Goal: Transaction & Acquisition: Book appointment/travel/reservation

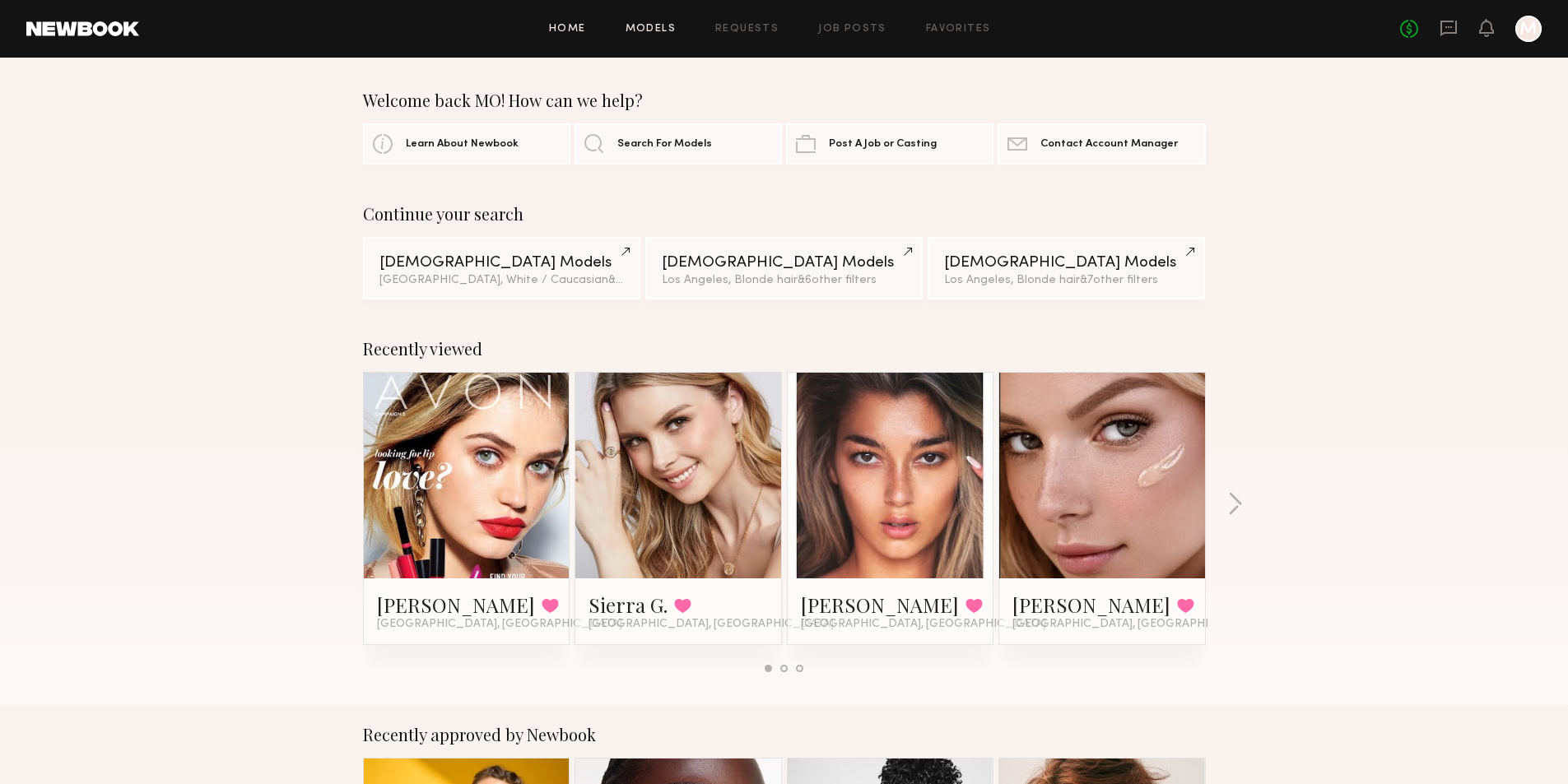
click at [667, 33] on link "Models" at bounding box center [650, 29] width 50 height 10
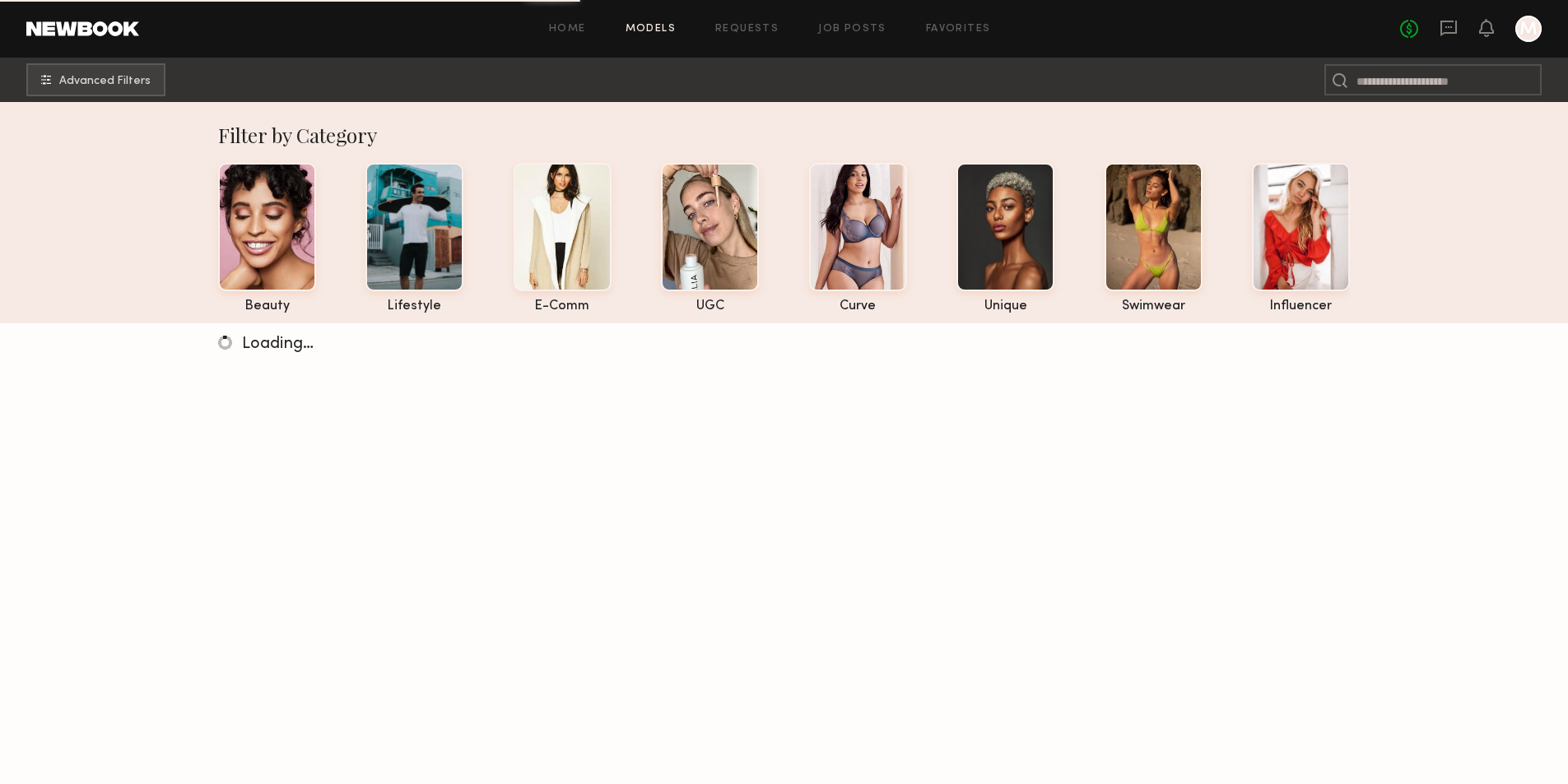
click at [649, 27] on link "Models" at bounding box center [650, 29] width 50 height 10
click at [665, 169] on div at bounding box center [710, 225] width 98 height 128
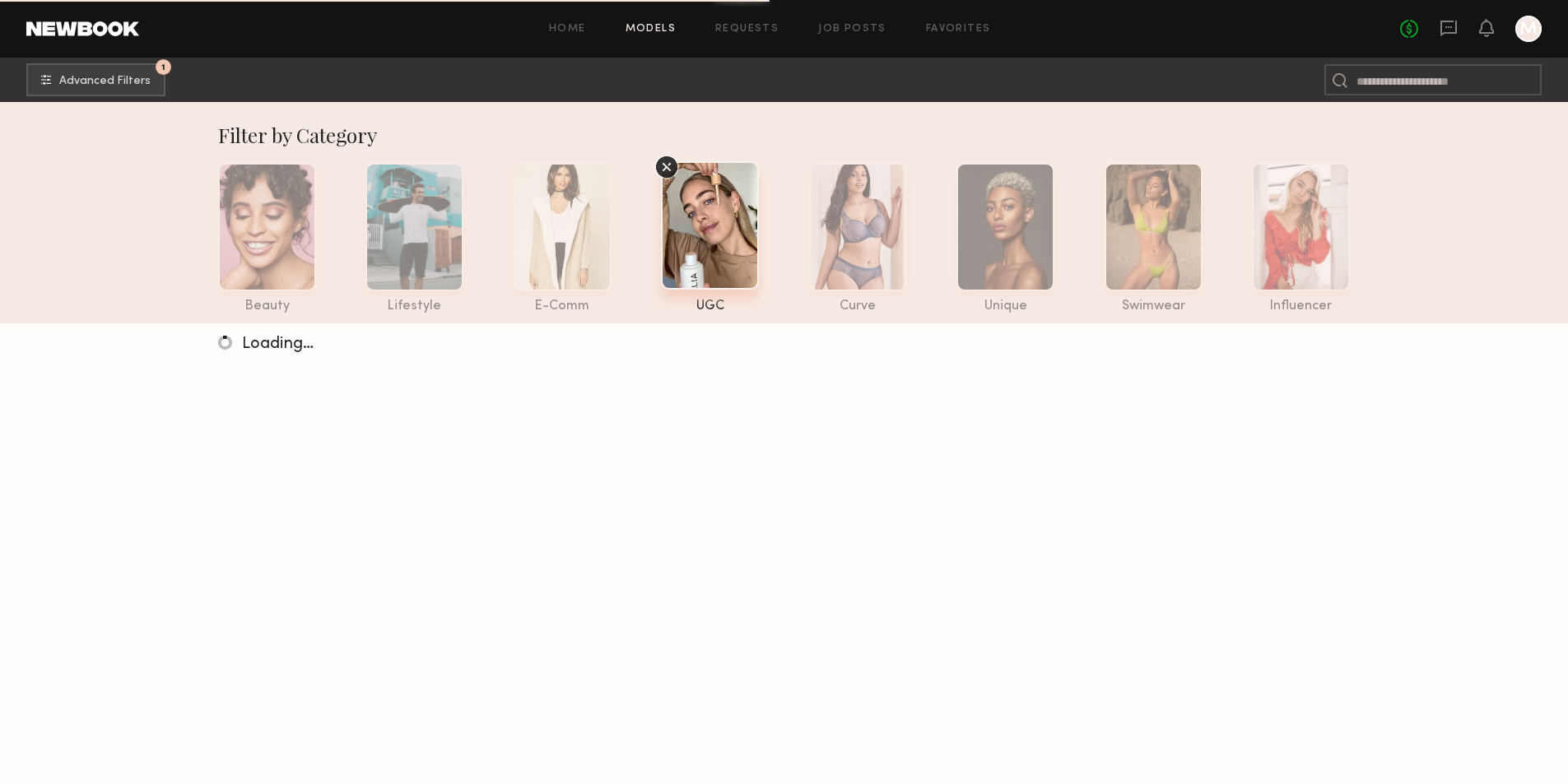
click at [666, 159] on icon at bounding box center [666, 167] width 24 height 24
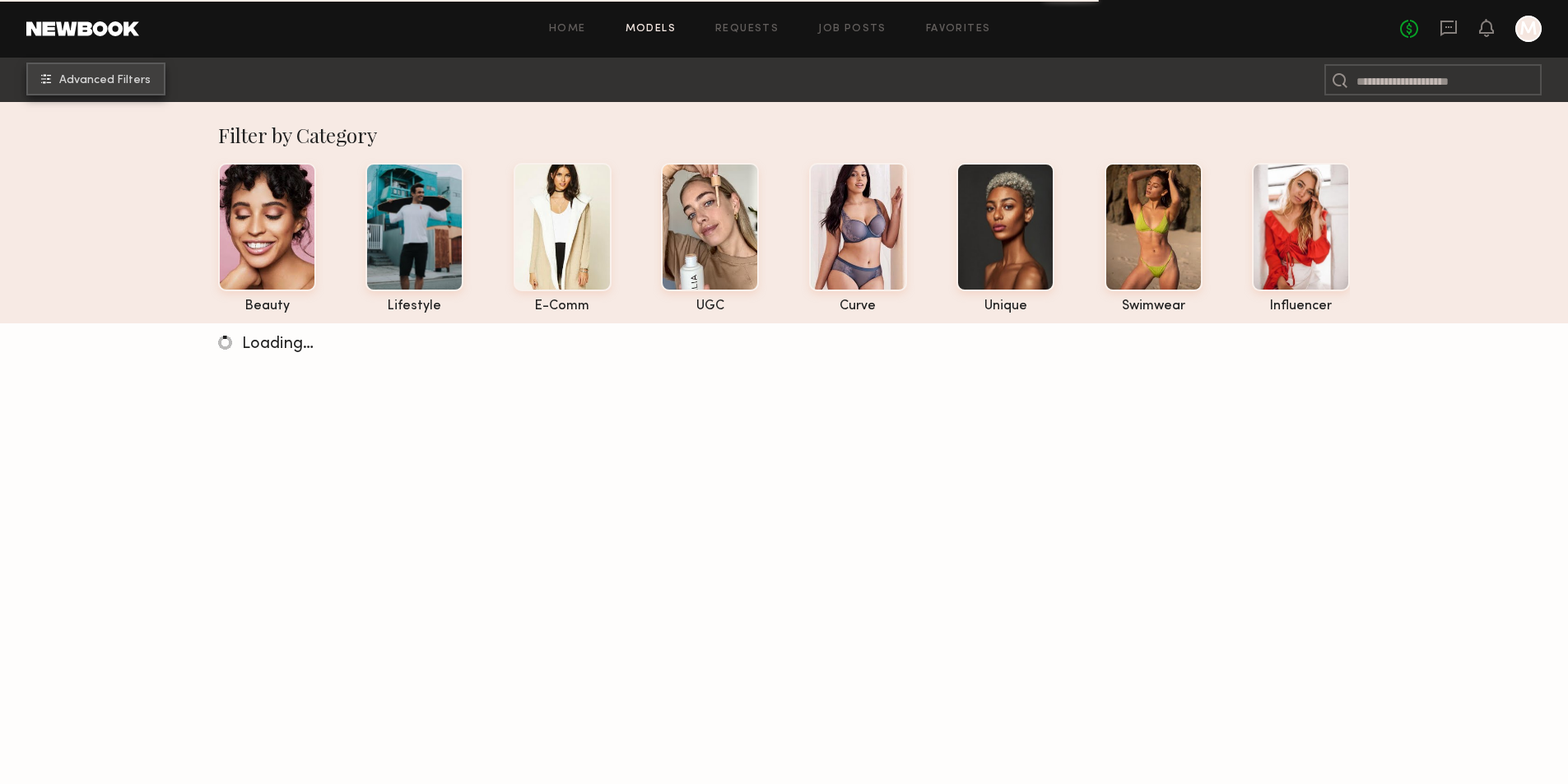
click at [112, 82] on span "Advanced Filters" at bounding box center [105, 80] width 91 height 11
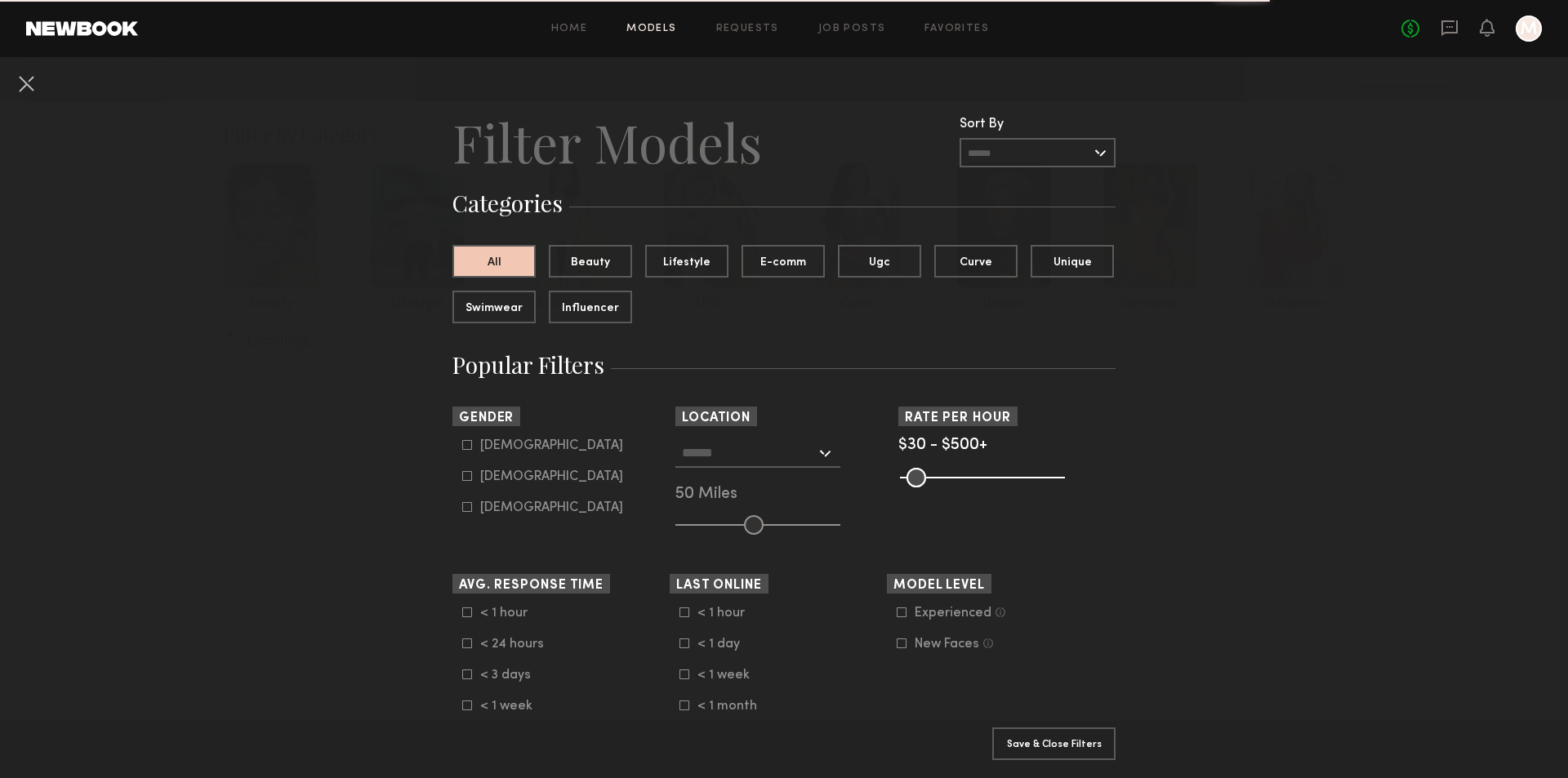
scroll to position [48, 0]
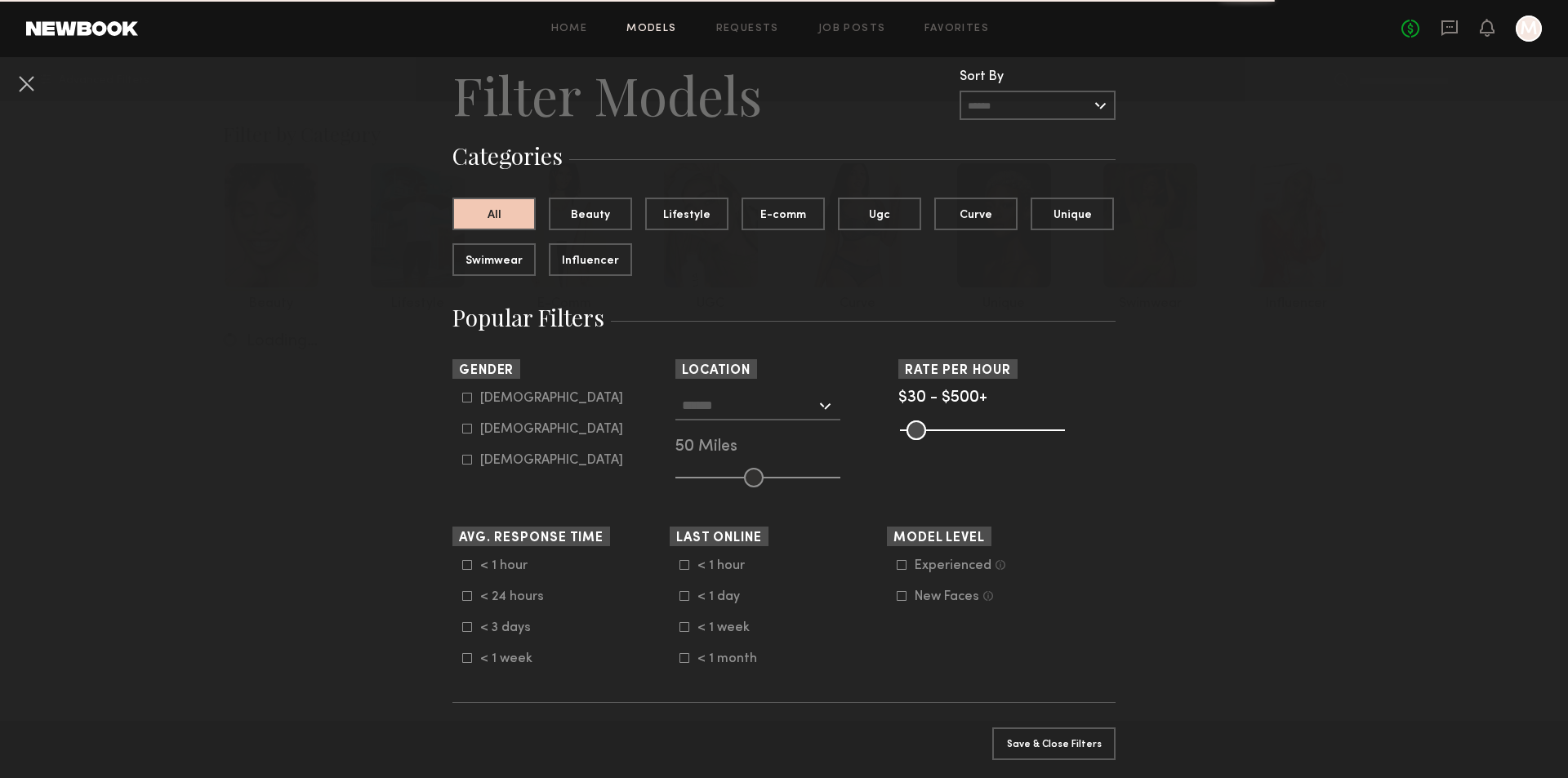
click at [725, 410] on input "text" at bounding box center [749, 405] width 134 height 28
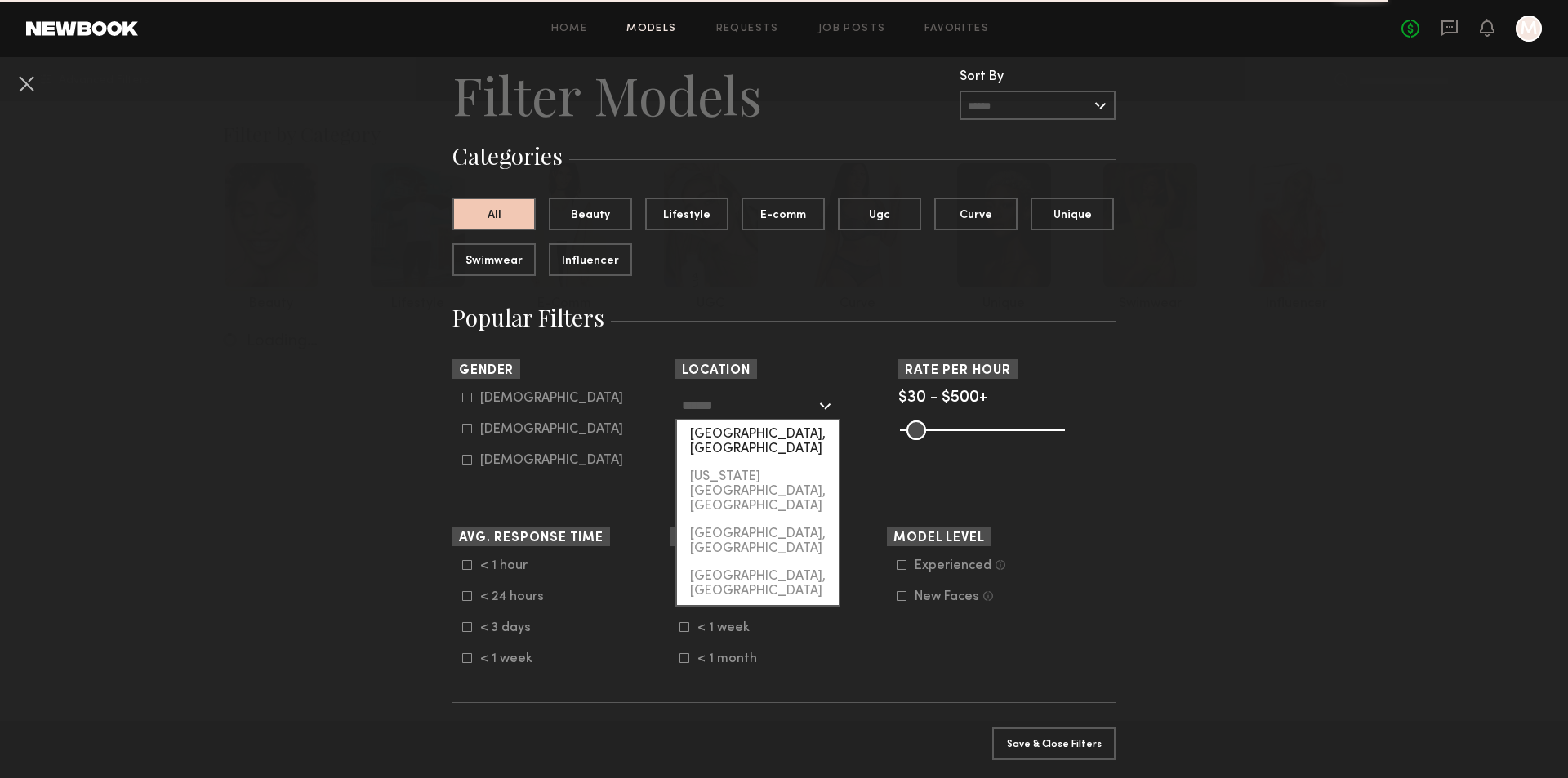
click at [719, 441] on div "[GEOGRAPHIC_DATA], [GEOGRAPHIC_DATA]" at bounding box center [758, 441] width 161 height 42
type input "**********"
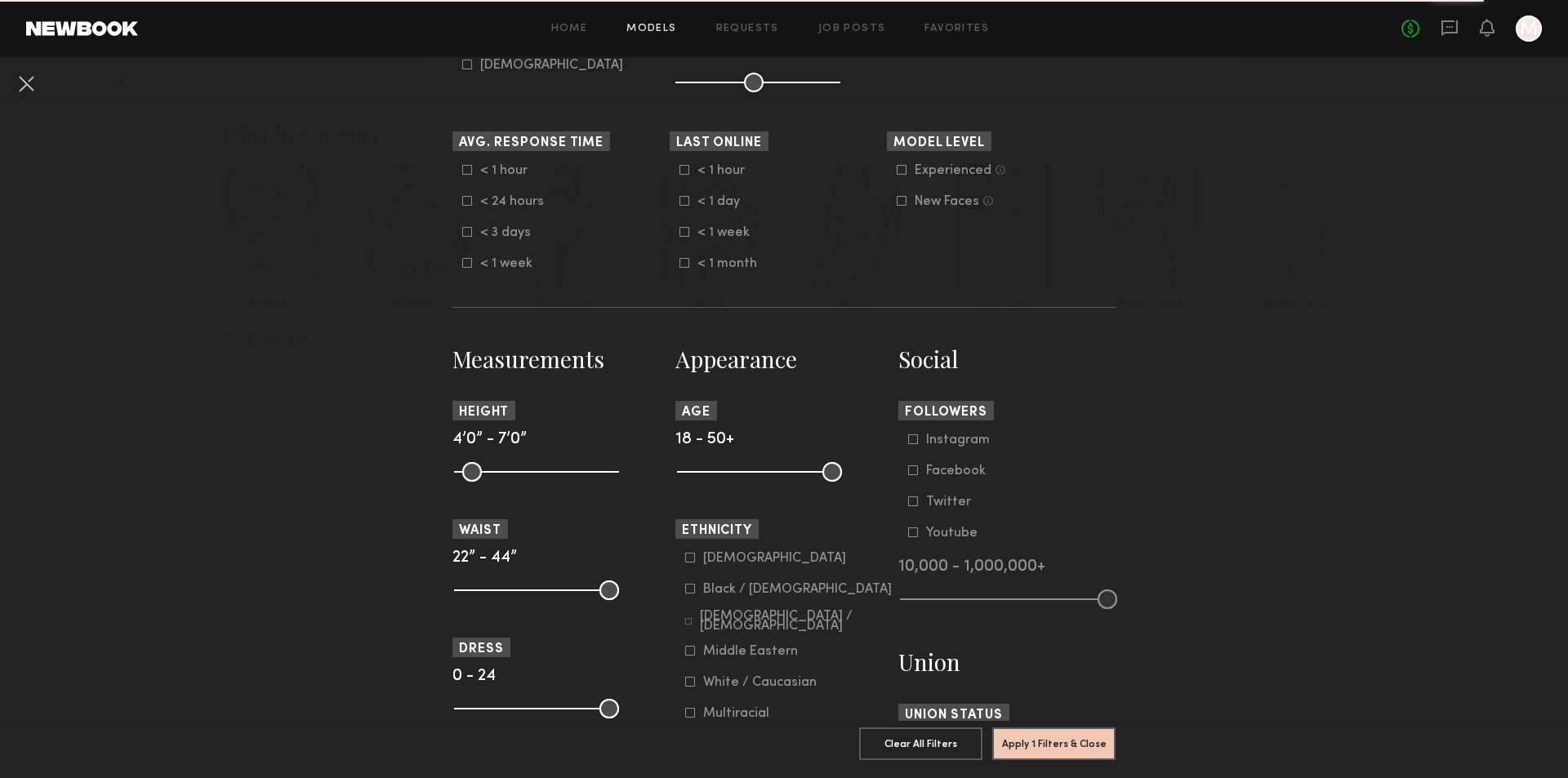
scroll to position [442, 0]
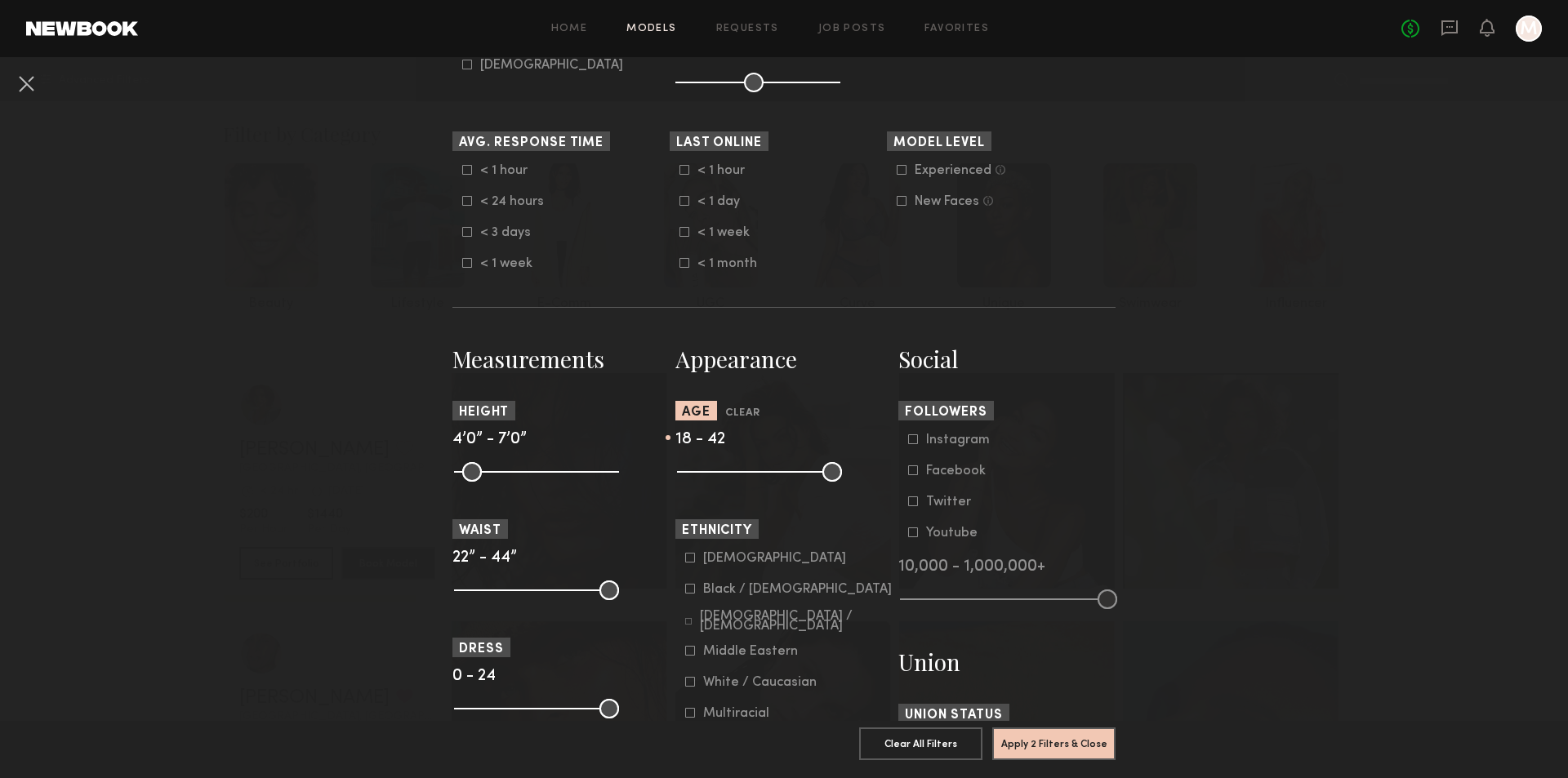
type input "**"
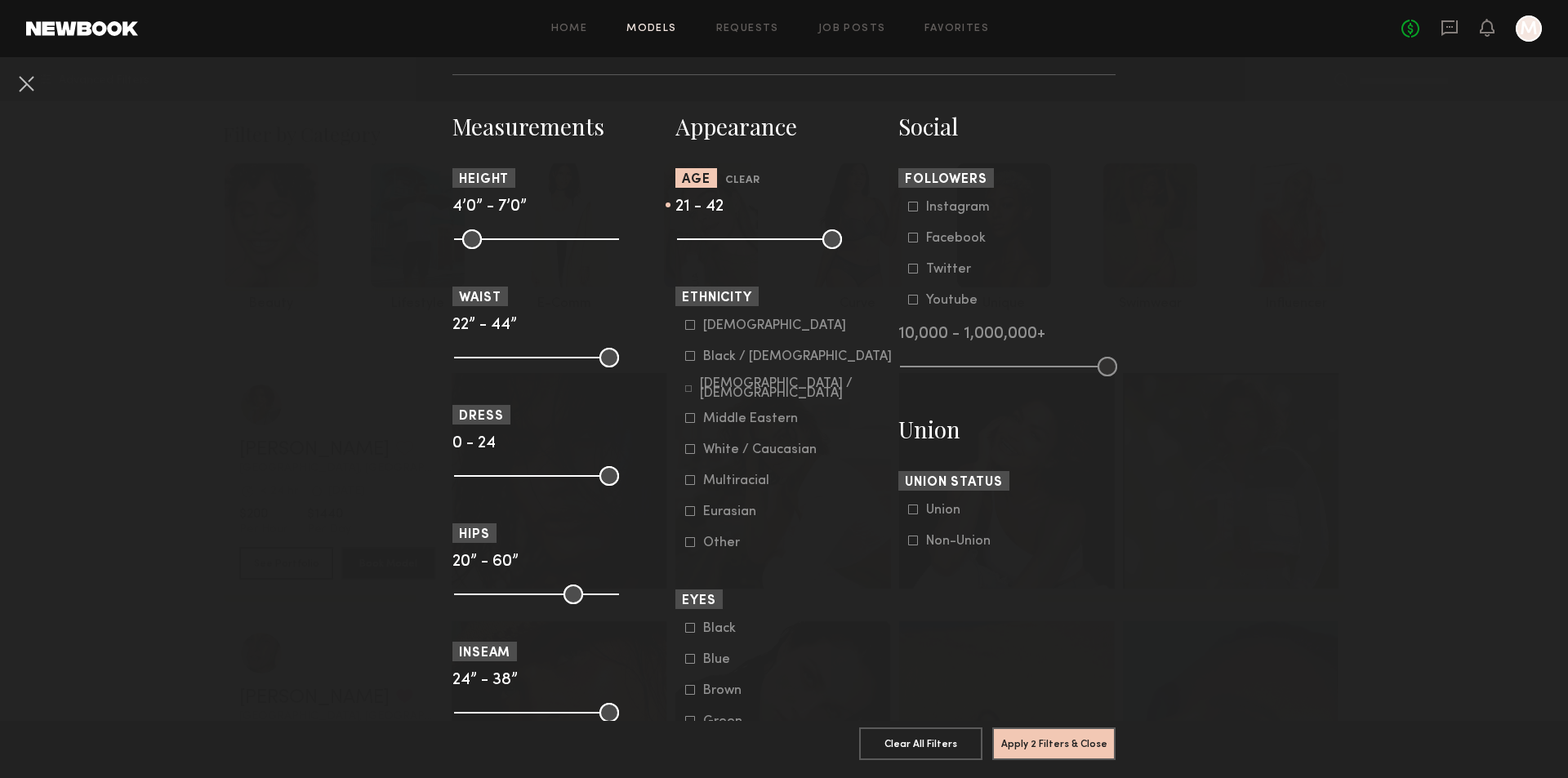
scroll to position [677, 0]
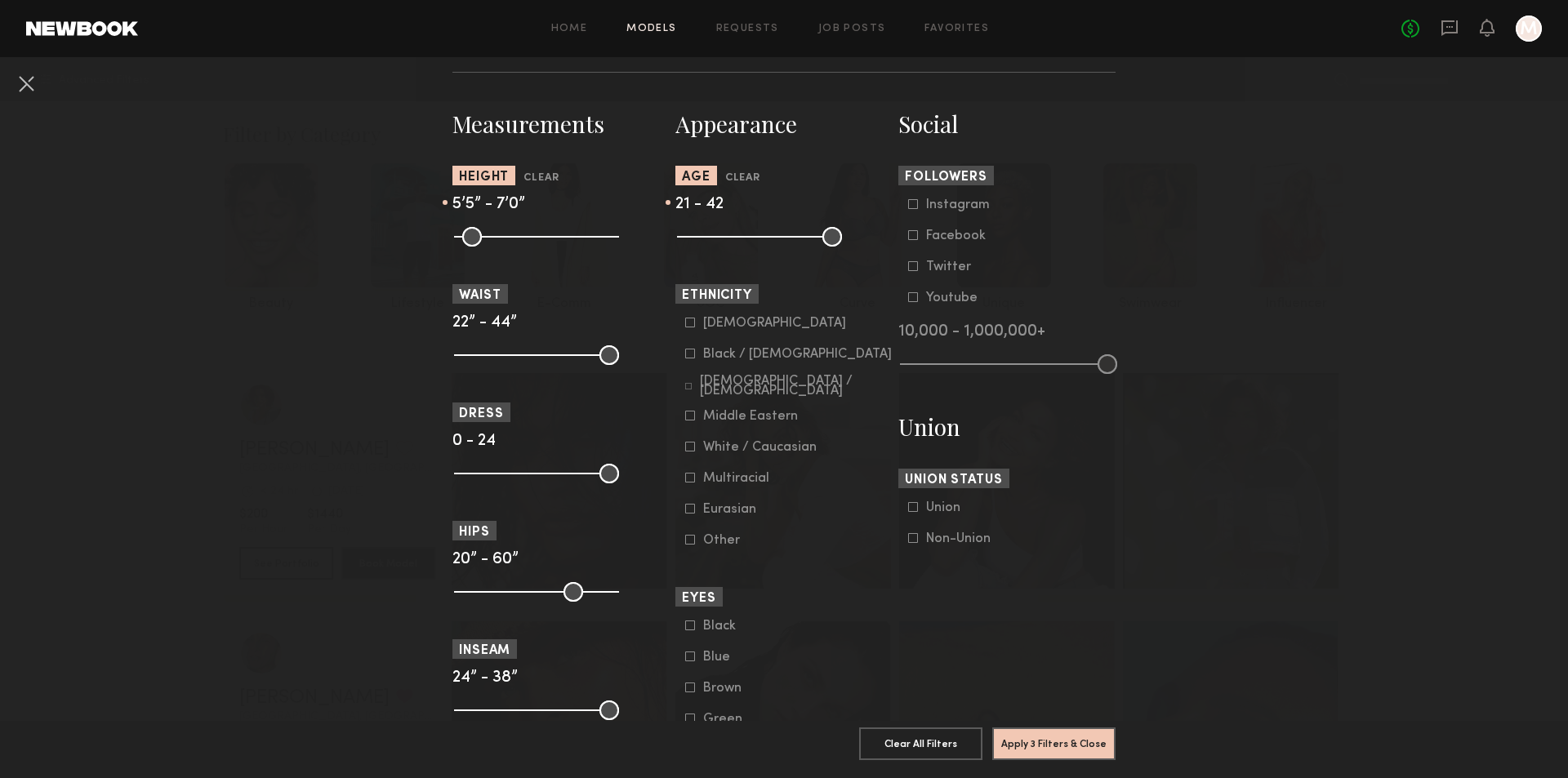
type input "**"
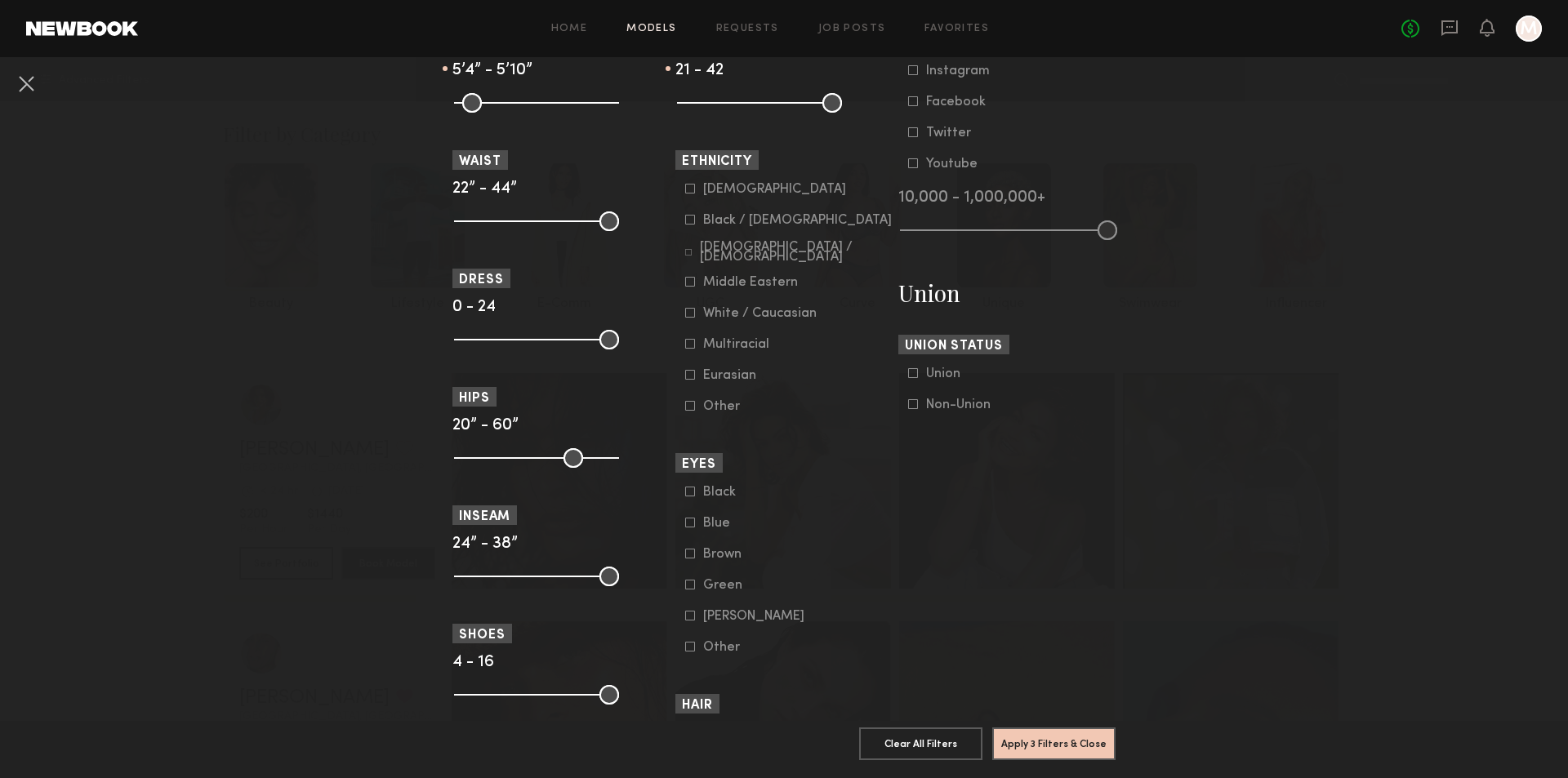
scroll to position [819, 0]
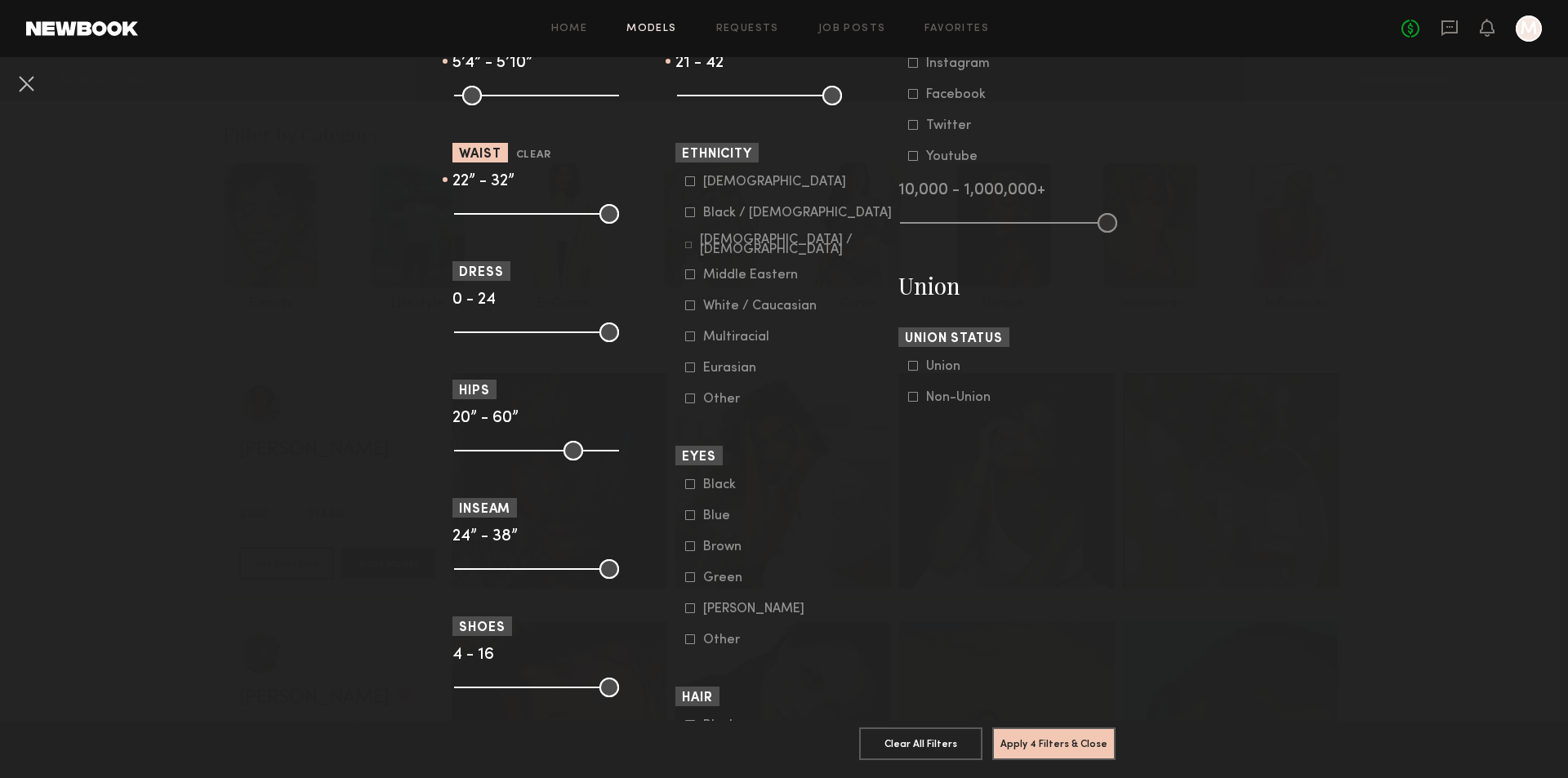
type input "**"
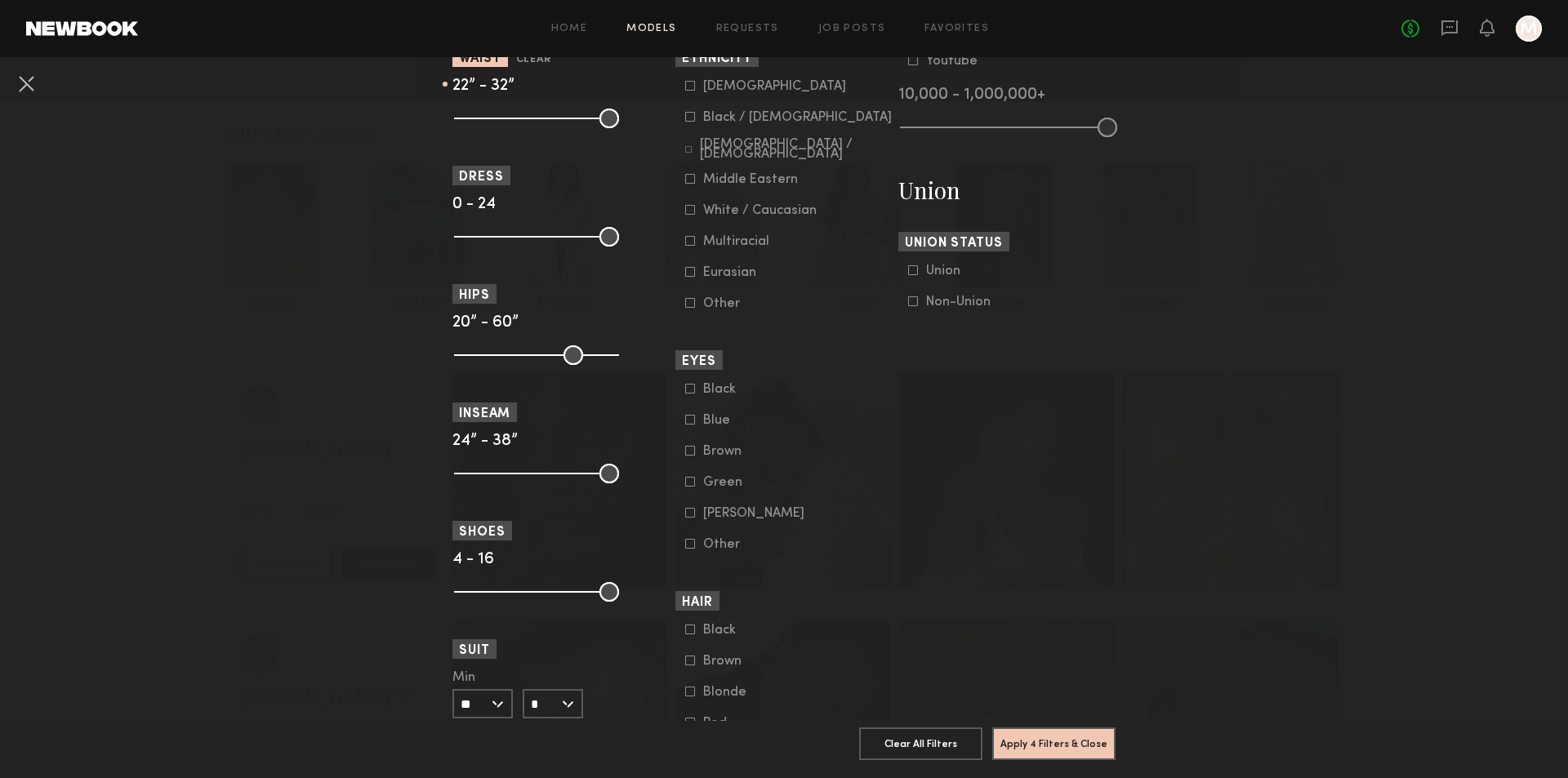
scroll to position [912, 0]
click at [703, 124] on div "Black / [DEMOGRAPHIC_DATA]" at bounding box center [797, 119] width 188 height 10
click at [686, 92] on icon at bounding box center [691, 88] width 9 height 9
click at [686, 123] on icon at bounding box center [691, 118] width 10 height 10
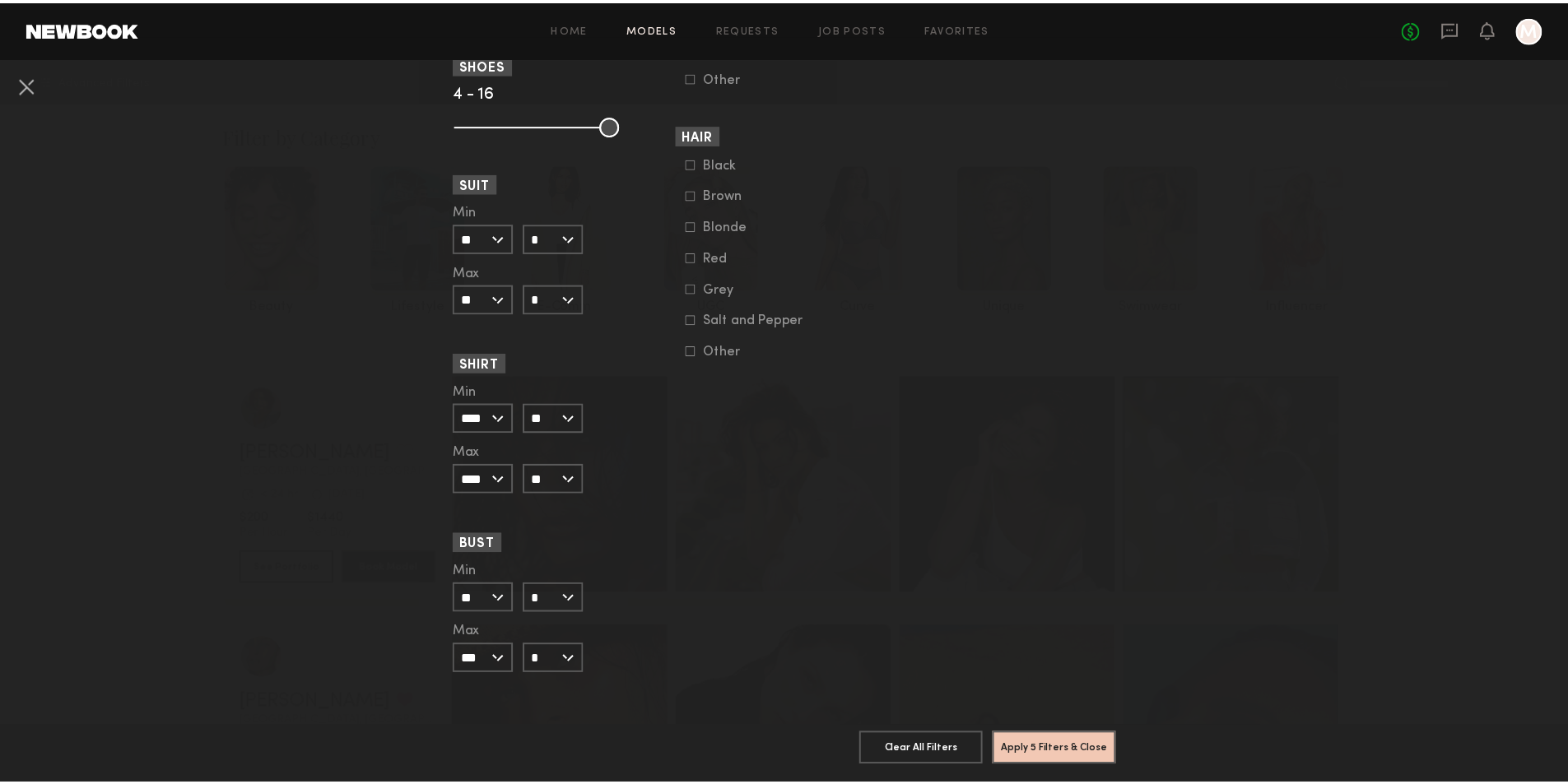
scroll to position [1425, 0]
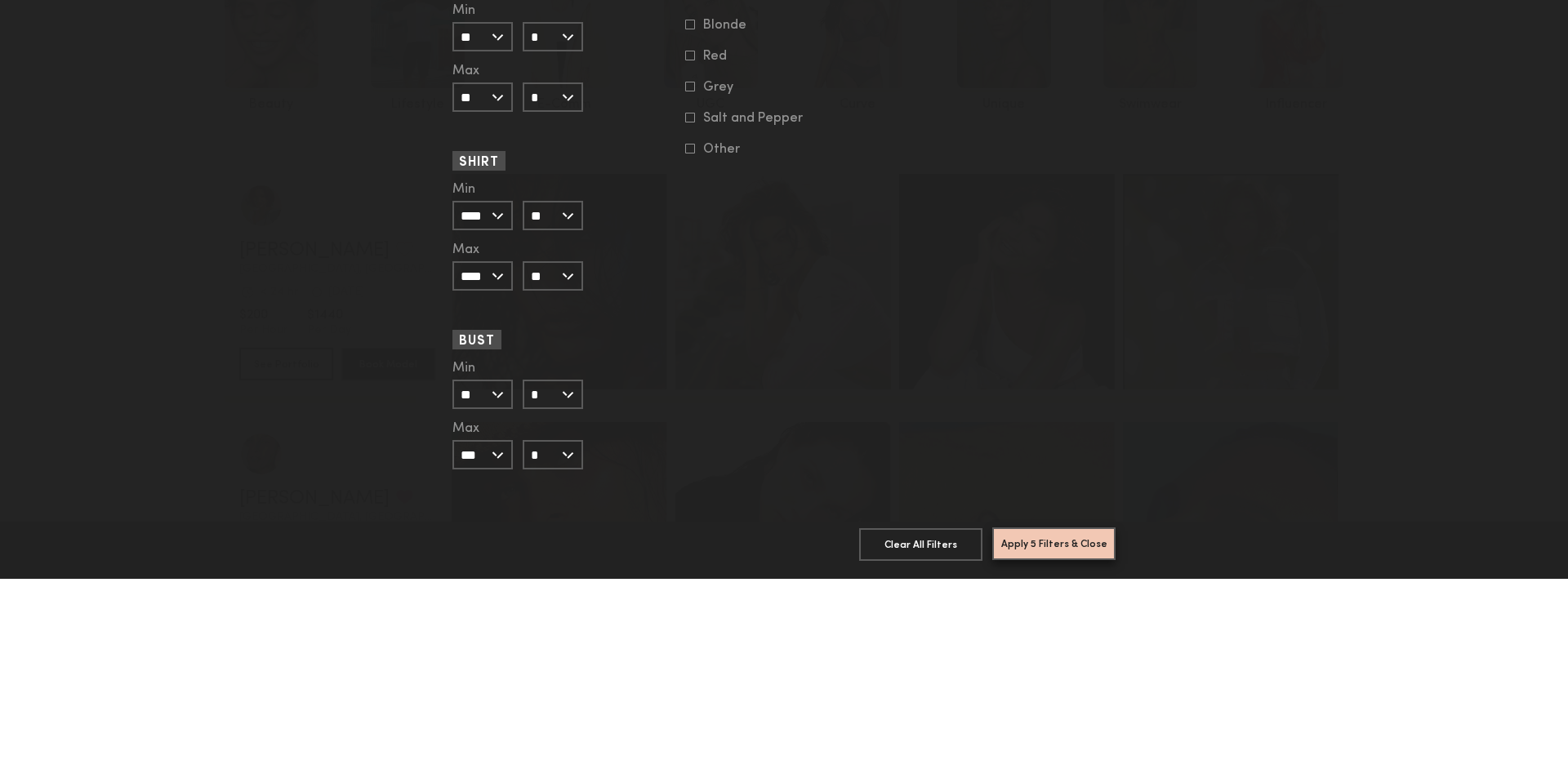
click at [1050, 729] on button "Apply 5 Filters & Close" at bounding box center [1054, 743] width 123 height 33
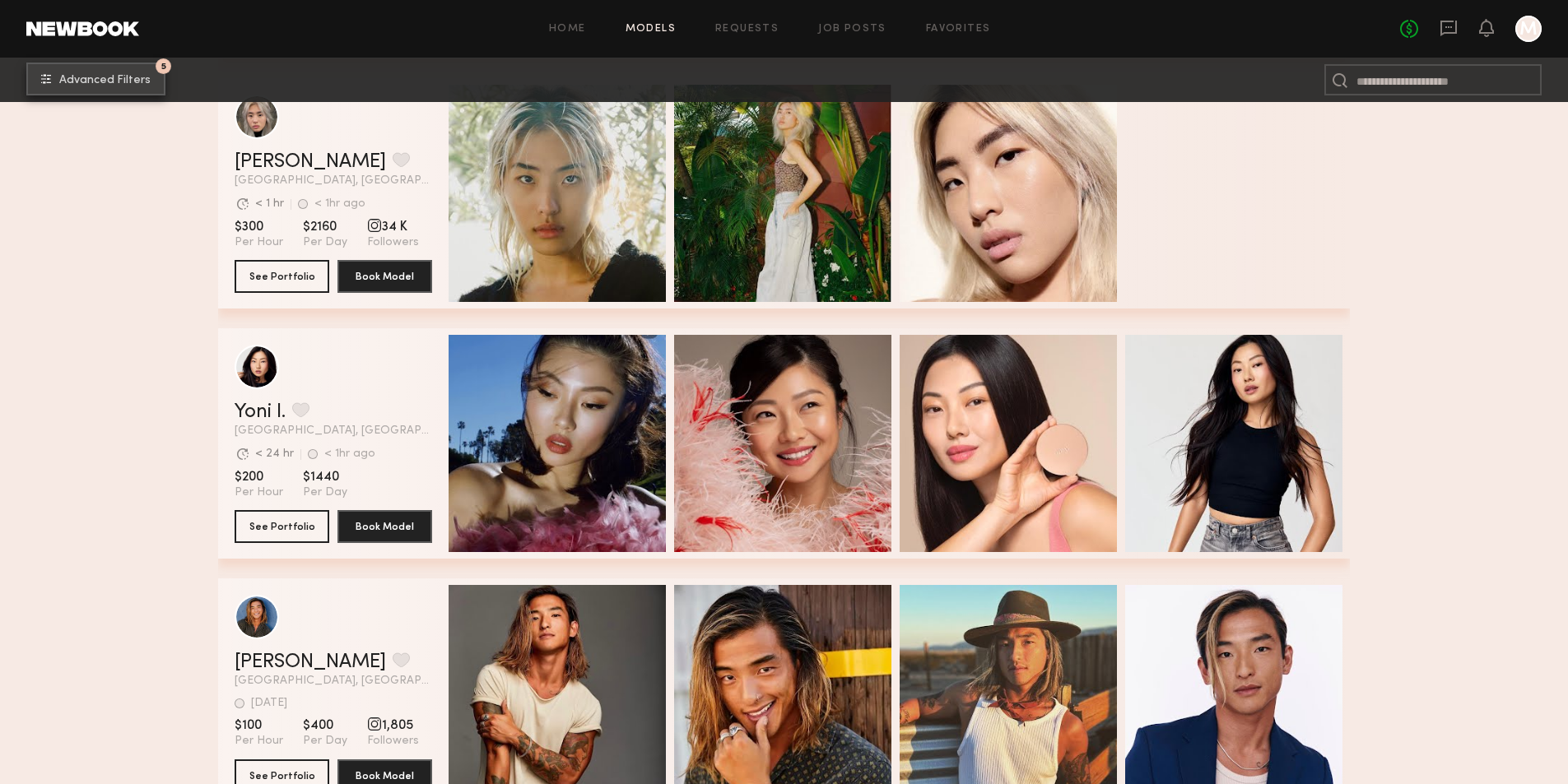
scroll to position [4166, 0]
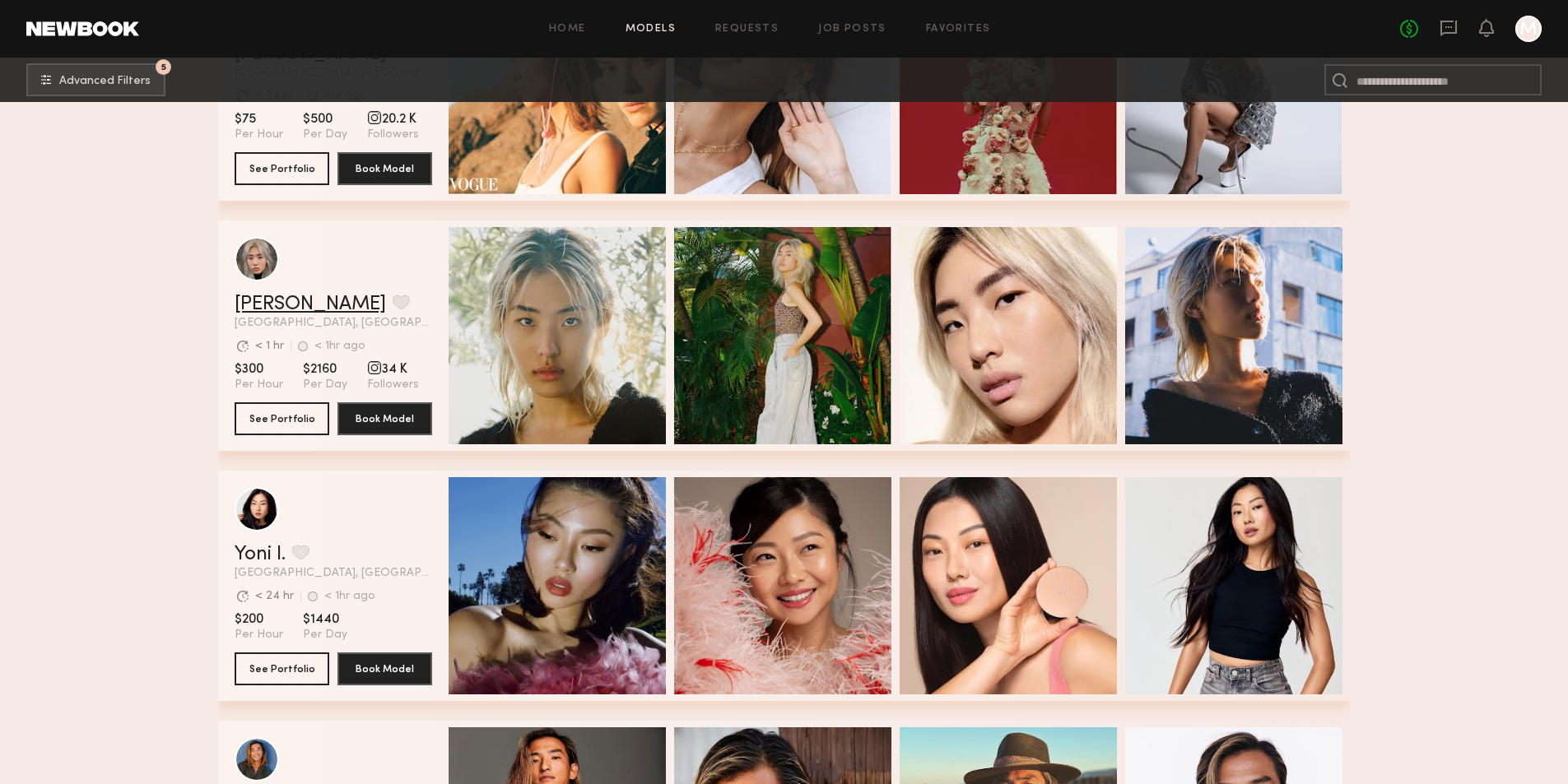
click at [267, 302] on link "[PERSON_NAME]" at bounding box center [310, 304] width 151 height 20
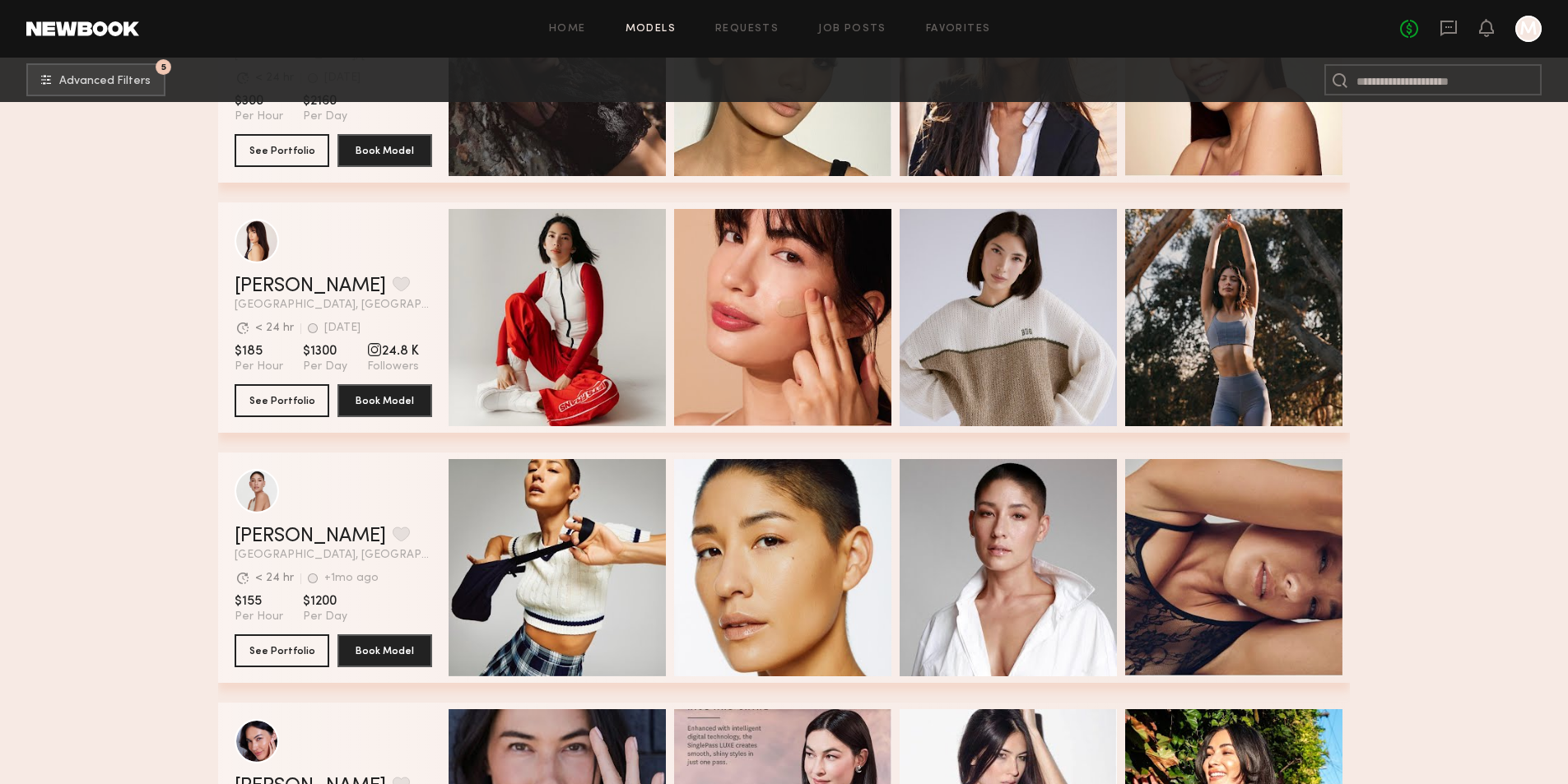
scroll to position [15899, 0]
